Goal: Task Accomplishment & Management: Use online tool/utility

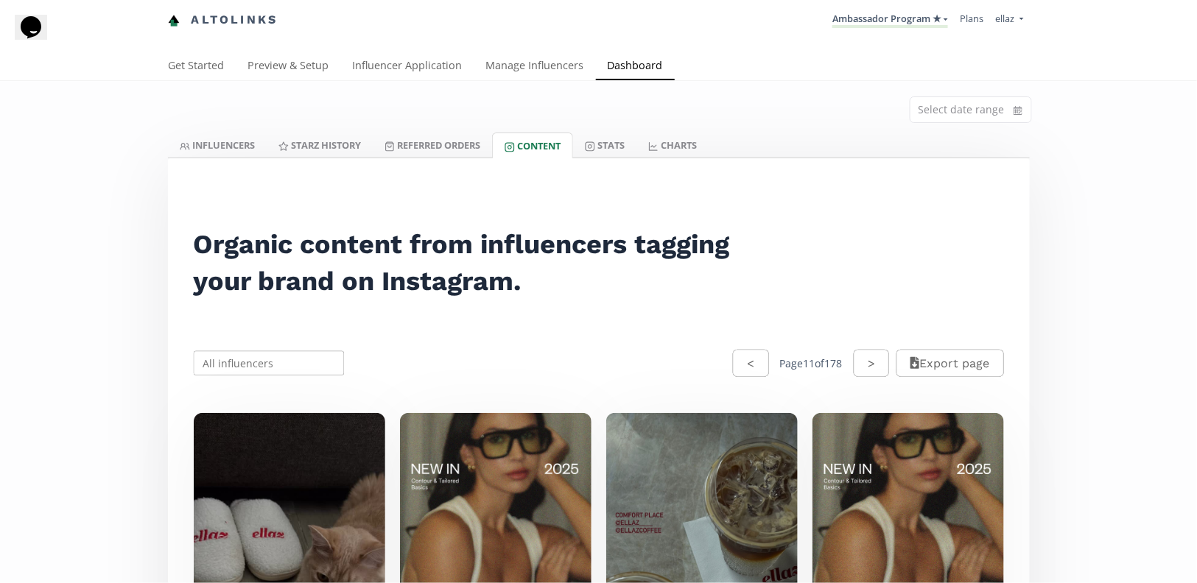
scroll to position [7027, 0]
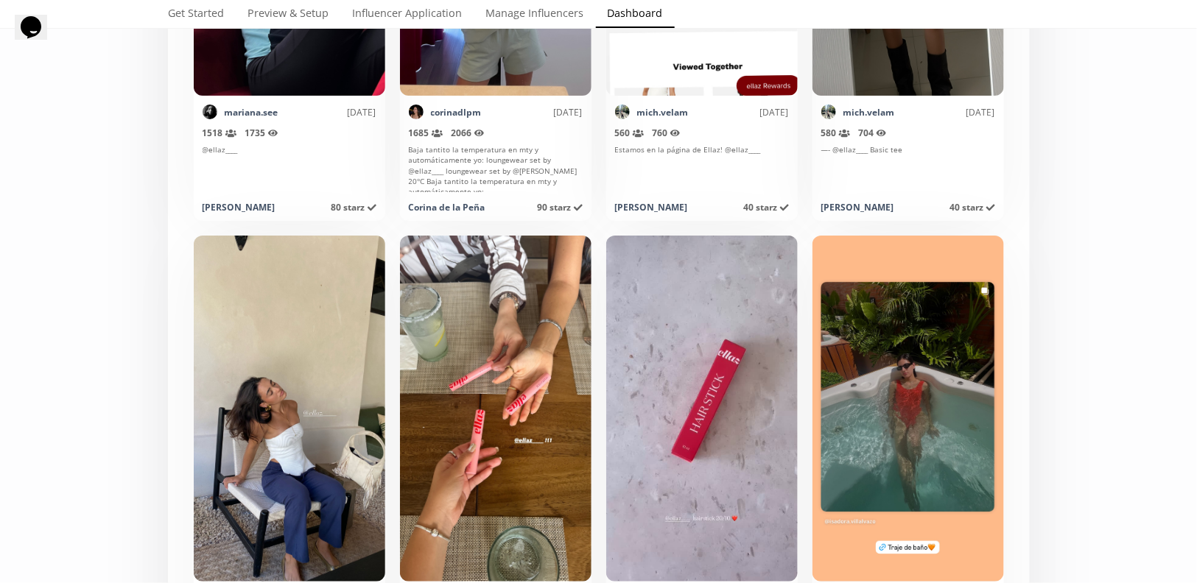
scroll to position [6461, 0]
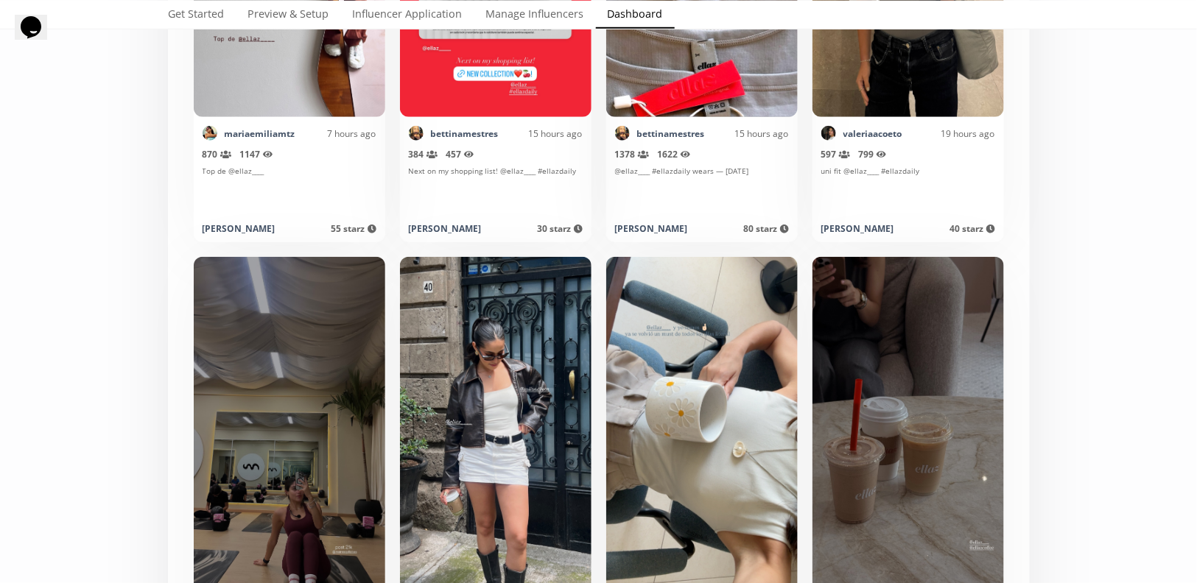
scroll to position [2275, 0]
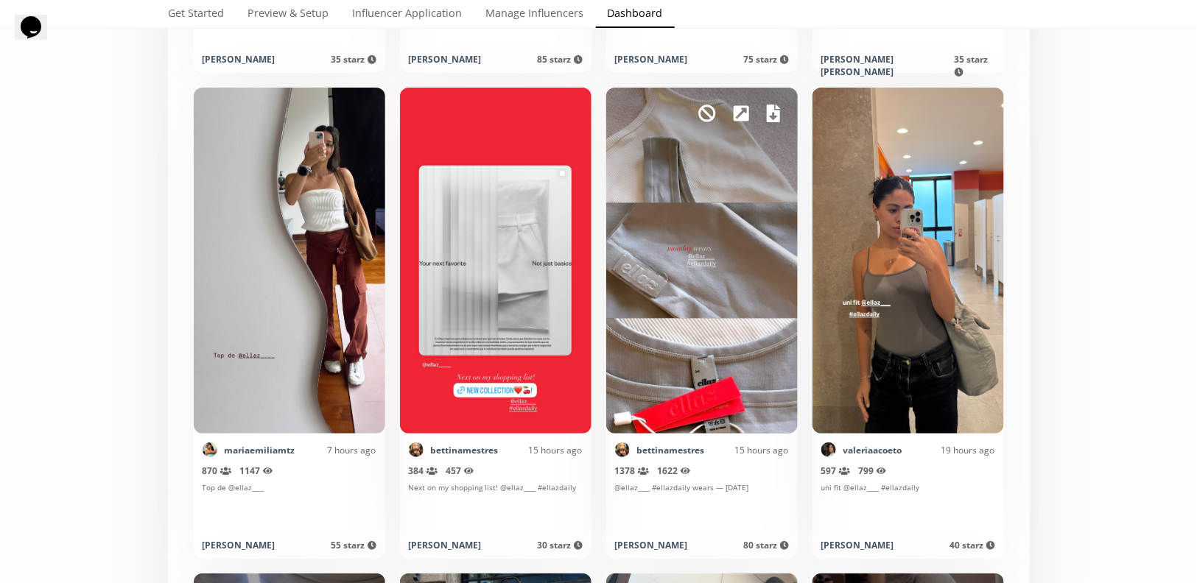
click at [778, 108] on div "Mark as invalid so that no points awarded." at bounding box center [702, 261] width 192 height 346
click at [767, 114] on icon at bounding box center [773, 114] width 13 height 18
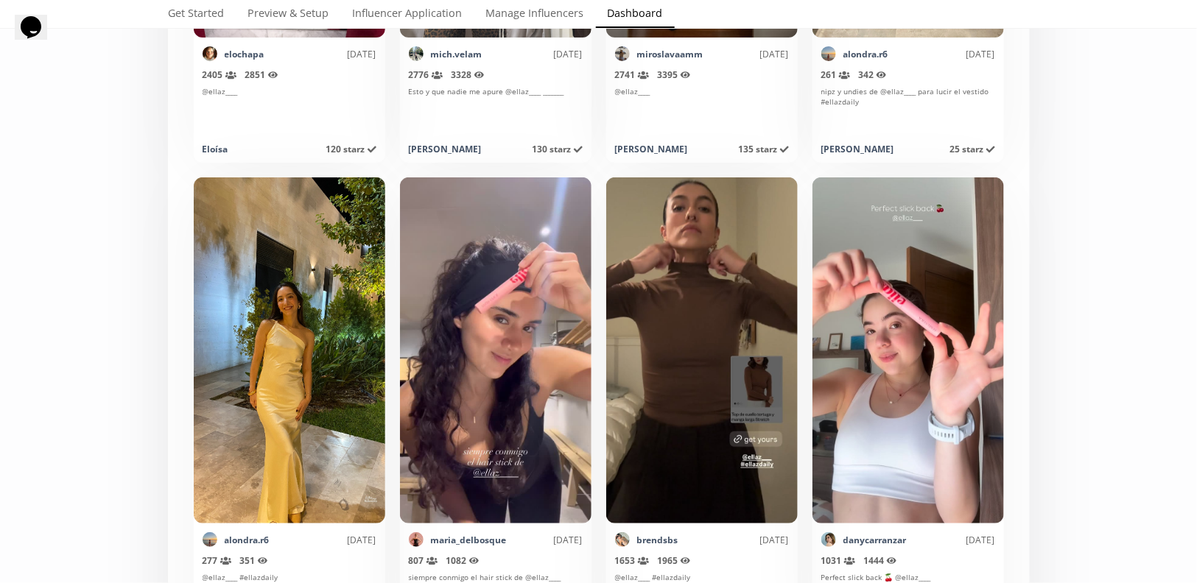
scroll to position [7143, 0]
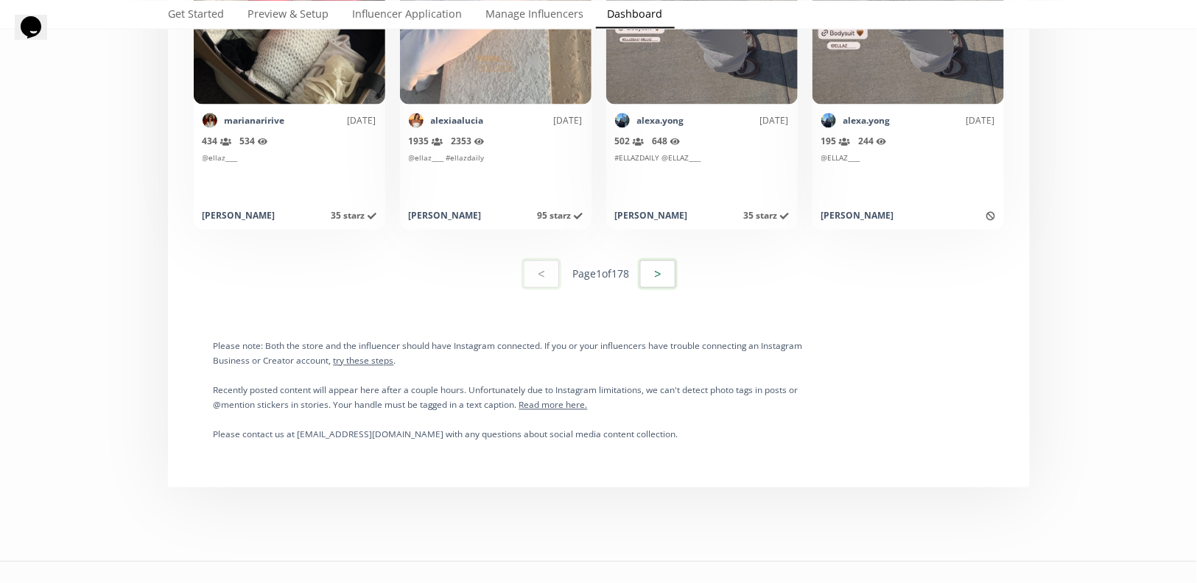
click at [653, 268] on button ">" at bounding box center [658, 275] width 40 height 32
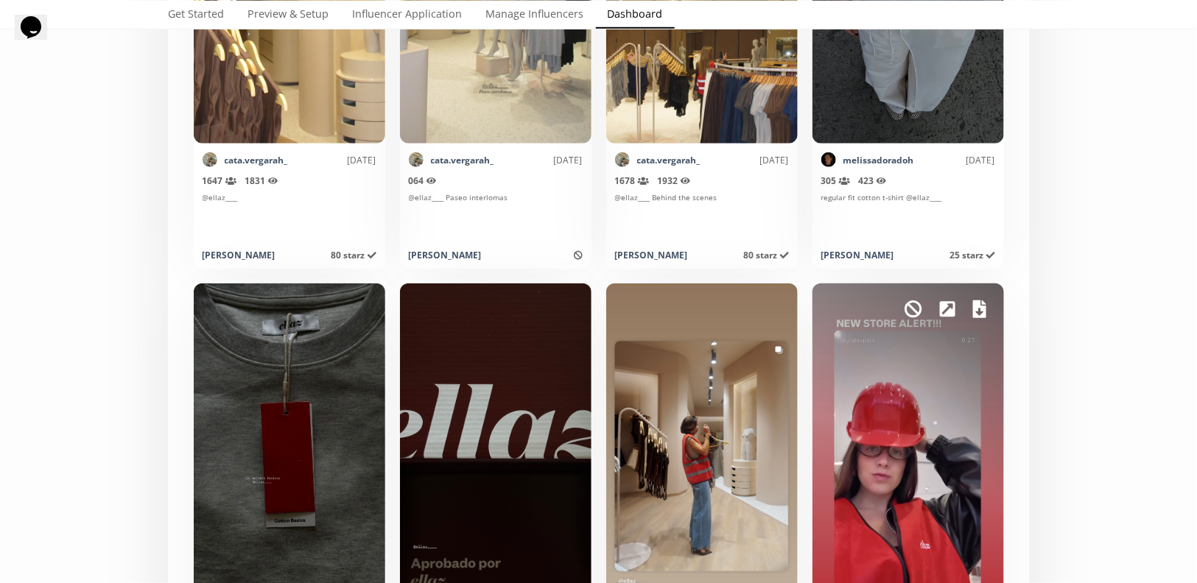
scroll to position [7090, 0]
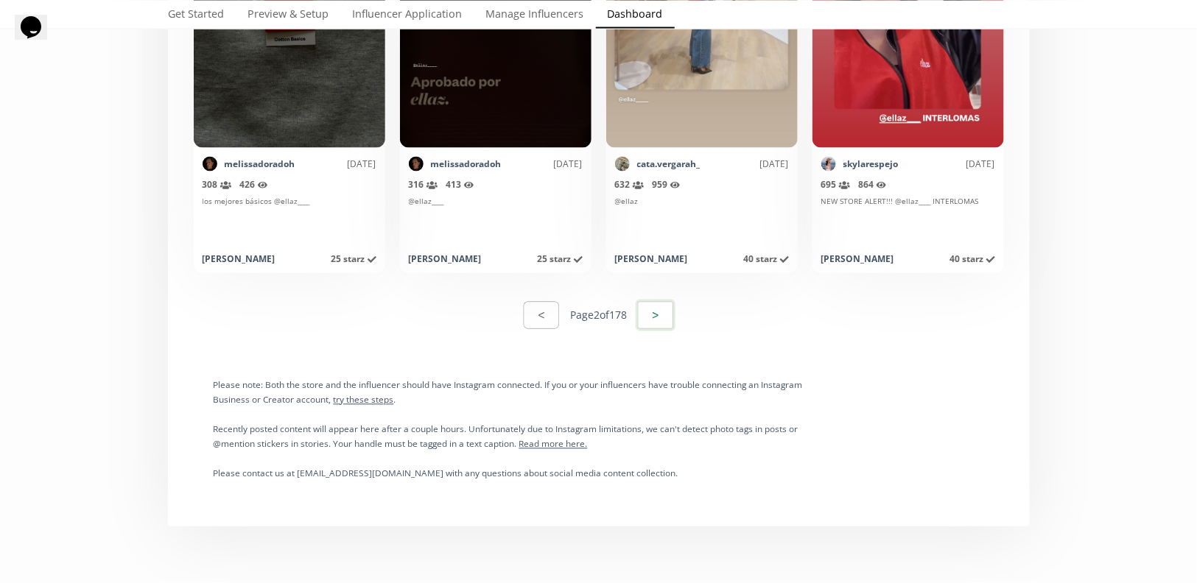
click at [657, 318] on button ">" at bounding box center [656, 316] width 40 height 32
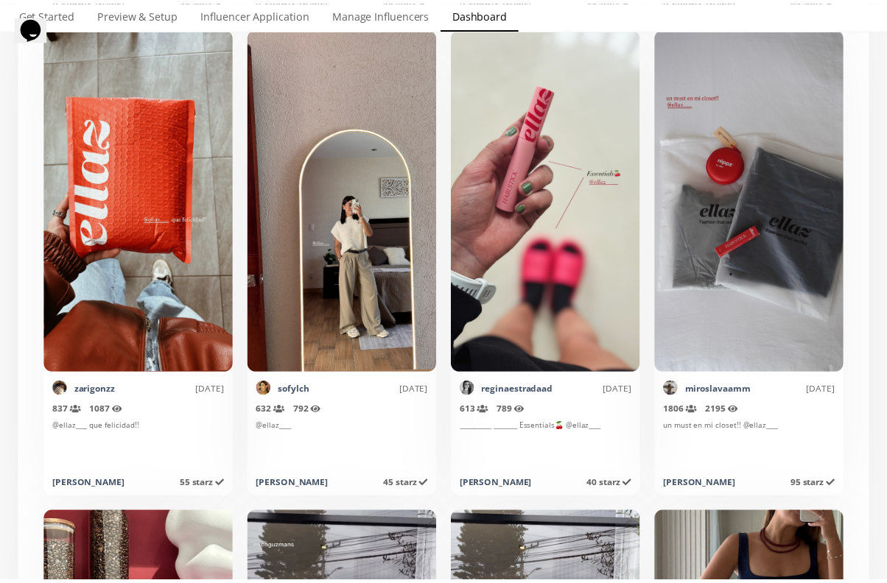
scroll to position [2818, 0]
